Goal: Information Seeking & Learning: Learn about a topic

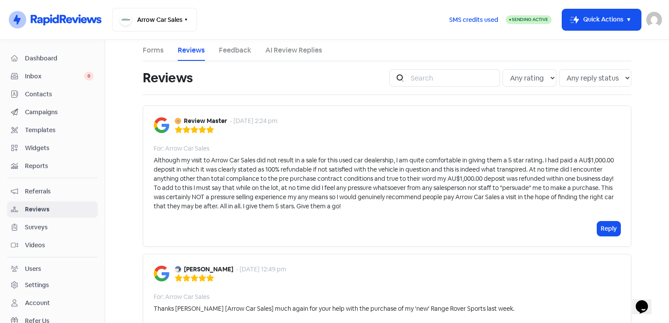
scroll to position [350, 0]
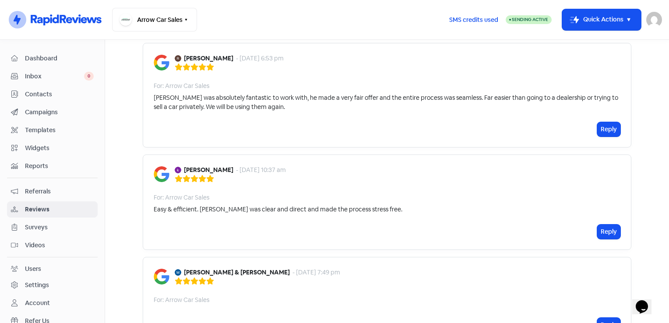
click at [341, 65] on div "[PERSON_NAME] - [DATE] 6:53 pm" at bounding box center [387, 62] width 467 height 17
click at [369, 122] on div "Reply" at bounding box center [387, 129] width 467 height 14
click at [527, 90] on div "[PERSON_NAME] - [DATE] 6:53 pm For: Arrow Car Sales [PERSON_NAME] was absolutel…" at bounding box center [387, 95] width 489 height 105
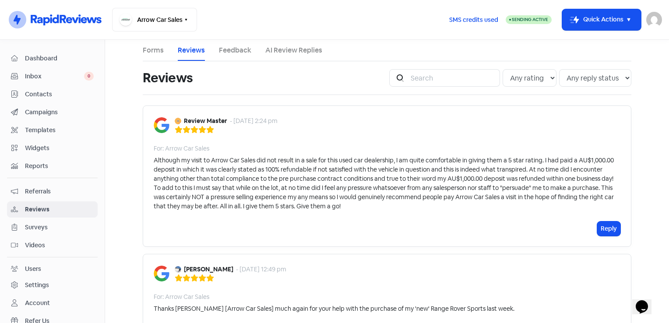
scroll to position [0, 0]
click at [521, 145] on div "For: Arrow Car Sales" at bounding box center [387, 148] width 467 height 9
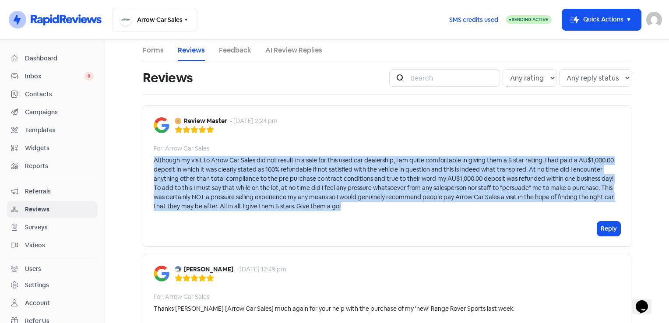
drag, startPoint x: 347, startPoint y: 208, endPoint x: 147, endPoint y: 160, distance: 205.5
click at [147, 160] on div "Review Master - [DATE] 2:24 pm For: Arrow Car Sales Although my visit to Arrow …" at bounding box center [387, 176] width 489 height 141
click at [372, 207] on div "Although my visit to Arrow Car Sales did not result in a sale for this used car…" at bounding box center [387, 183] width 467 height 55
drag, startPoint x: 372, startPoint y: 207, endPoint x: 152, endPoint y: 159, distance: 226.0
click at [154, 159] on div "Although my visit to Arrow Car Sales did not result in a sale for this used car…" at bounding box center [387, 183] width 467 height 55
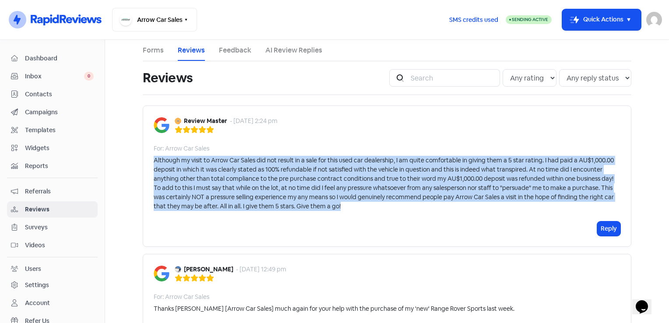
click at [360, 212] on div "Review Master - [DATE] 2:24 pm For: Arrow Car Sales Although my visit to Arrow …" at bounding box center [387, 176] width 489 height 141
drag, startPoint x: 357, startPoint y: 206, endPoint x: 147, endPoint y: 159, distance: 215.7
click at [147, 159] on div "Review Master - [DATE] 2:24 pm For: Arrow Car Sales Although my visit to Arrow …" at bounding box center [387, 176] width 489 height 141
click at [382, 215] on div "Review Master - [DATE] 2:24 pm For: Arrow Car Sales Although my visit to Arrow …" at bounding box center [387, 176] width 489 height 141
click at [349, 204] on div "Although my visit to Arrow Car Sales did not result in a sale for this used car…" at bounding box center [387, 183] width 467 height 55
